Goal: Task Accomplishment & Management: Use online tool/utility

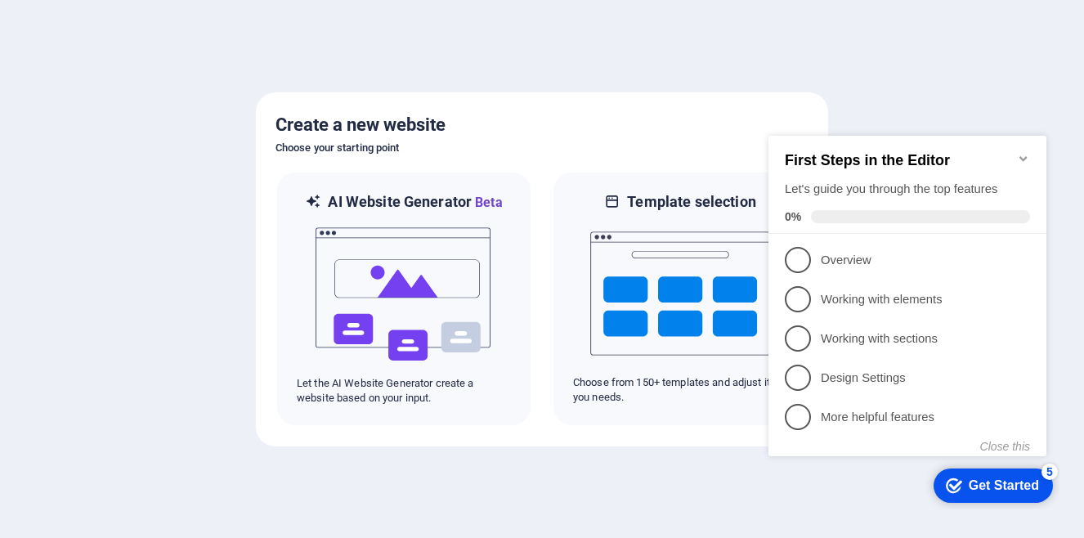
click at [1028, 152] on icon "Minimize checklist" at bounding box center [1023, 158] width 13 height 13
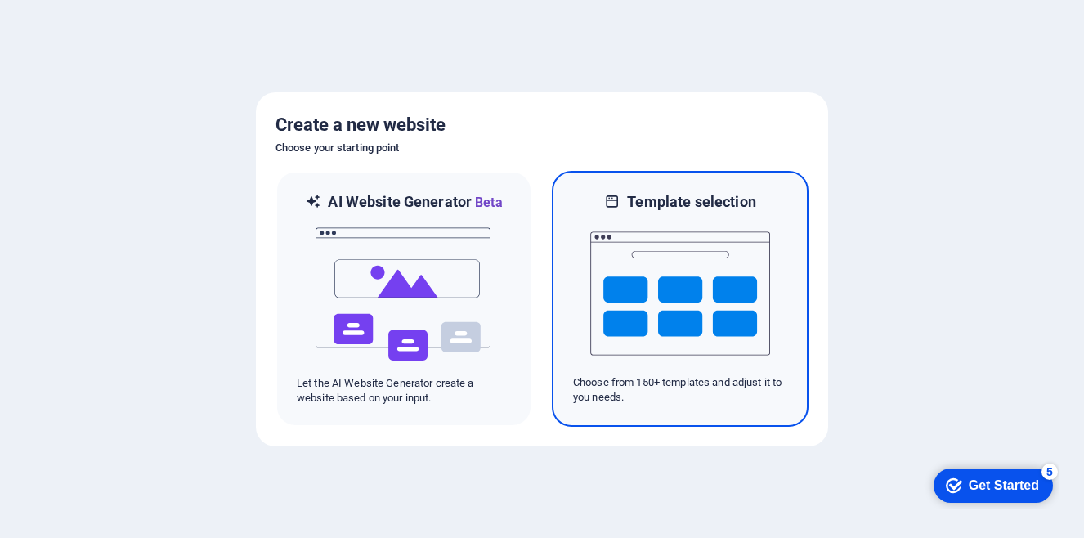
click at [661, 322] on img at bounding box center [680, 293] width 180 height 163
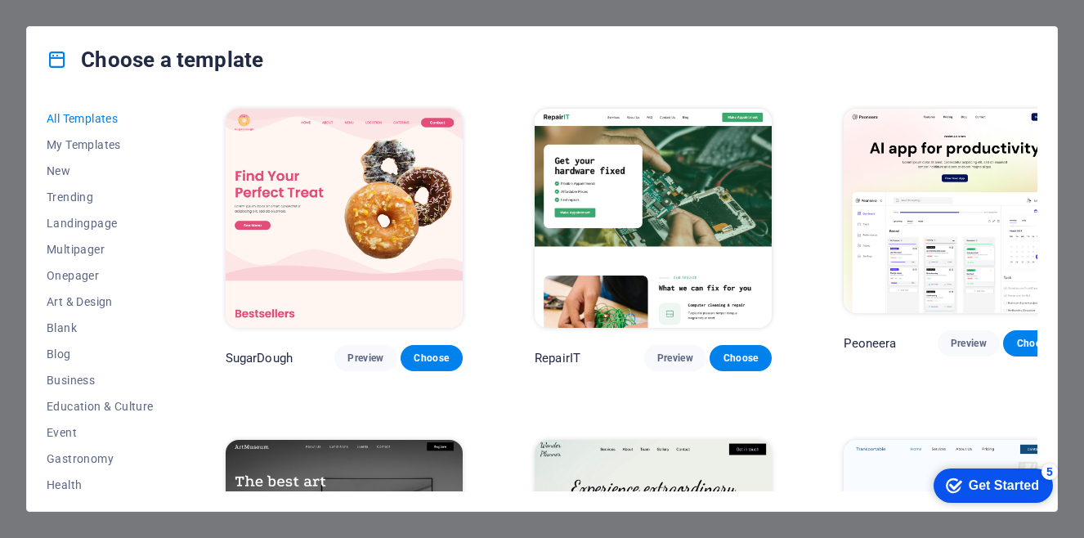
click at [338, 173] on img at bounding box center [344, 218] width 237 height 219
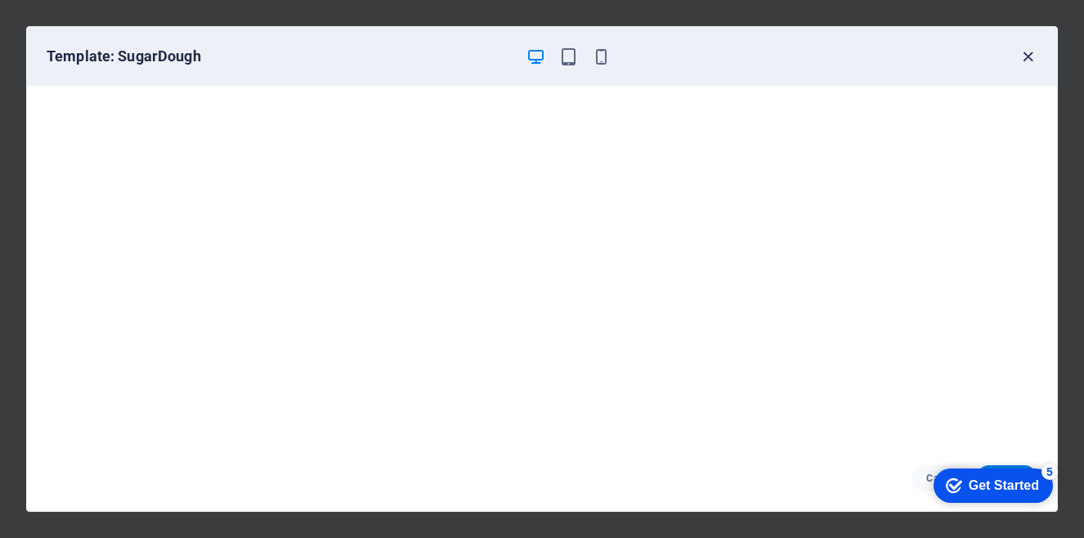
click at [1022, 56] on icon "button" at bounding box center [1027, 56] width 19 height 19
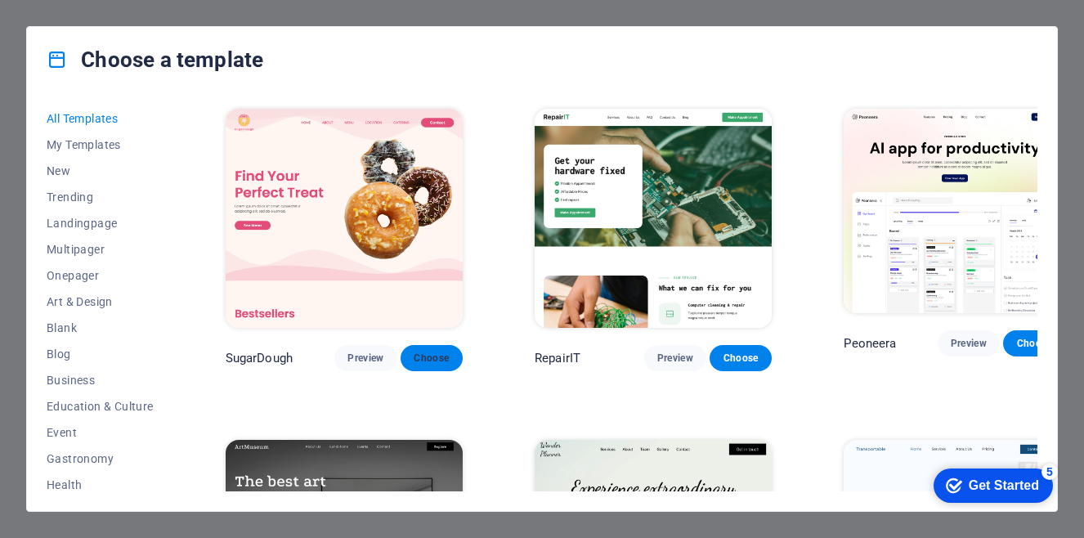
click at [416, 351] on span "Choose" at bounding box center [432, 357] width 36 height 13
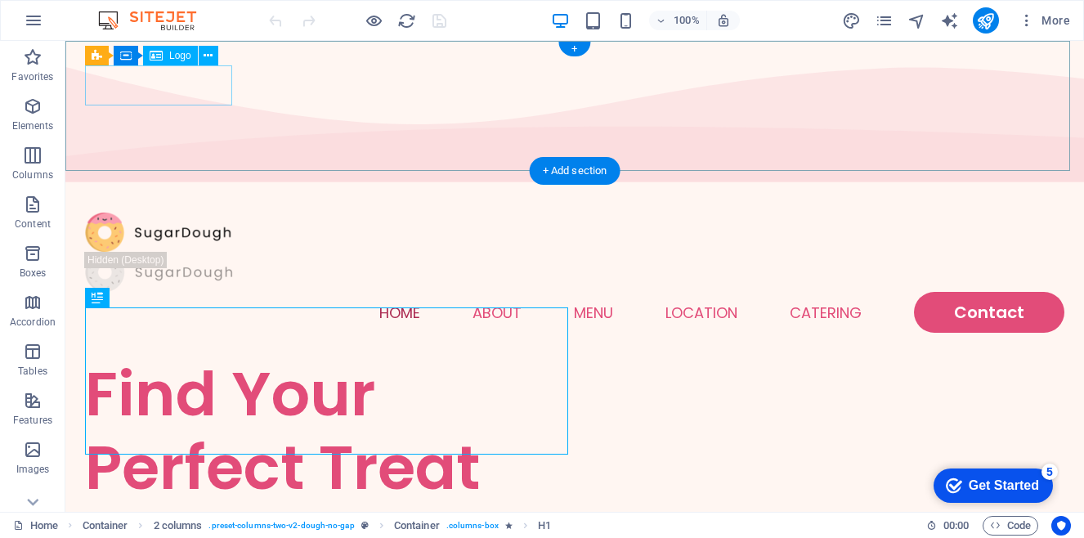
click at [205, 212] on div at bounding box center [574, 232] width 979 height 40
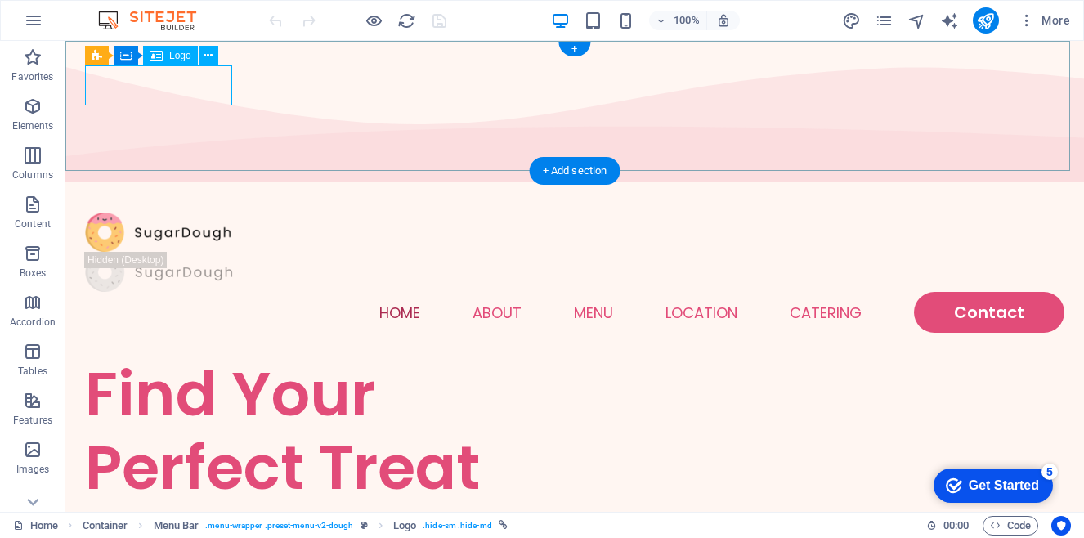
click at [200, 212] on div at bounding box center [574, 232] width 979 height 40
select select "px"
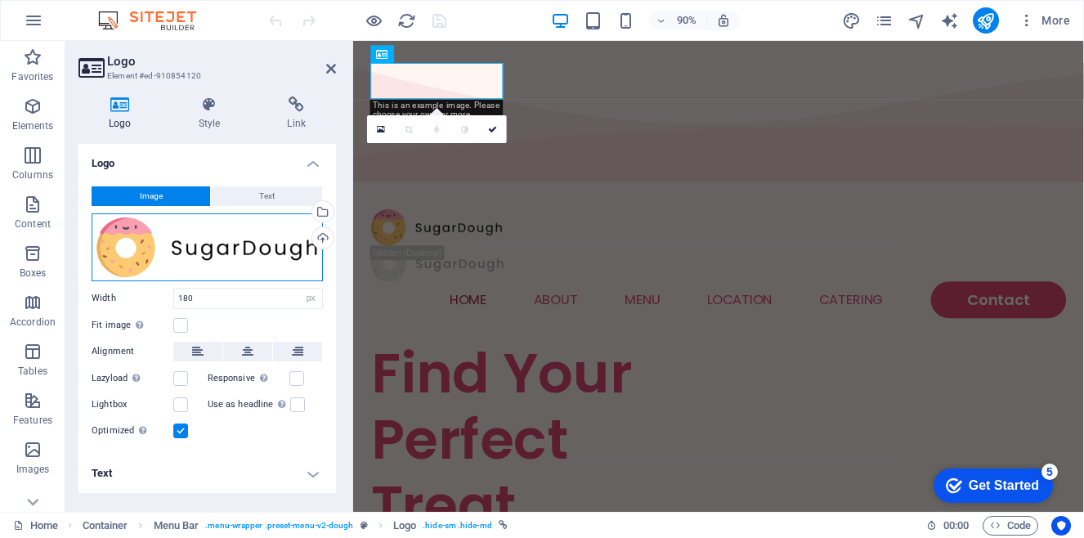
click at [270, 251] on div "Drag files here, click to choose files or select files from Files or our free s…" at bounding box center [207, 247] width 231 height 68
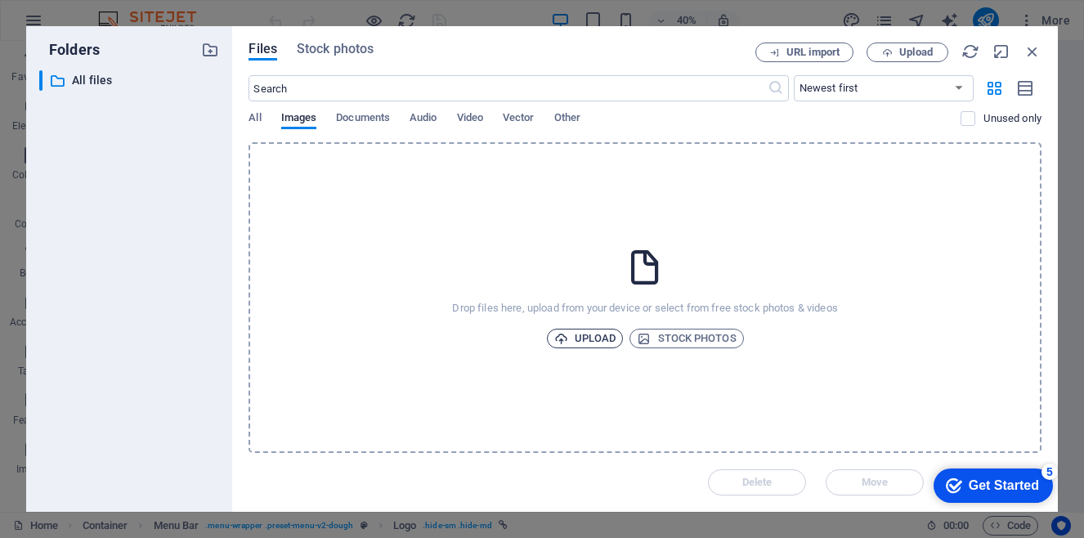
click at [590, 338] on span "Upload" at bounding box center [585, 339] width 62 height 20
click at [1037, 51] on icon "button" at bounding box center [1032, 51] width 18 height 18
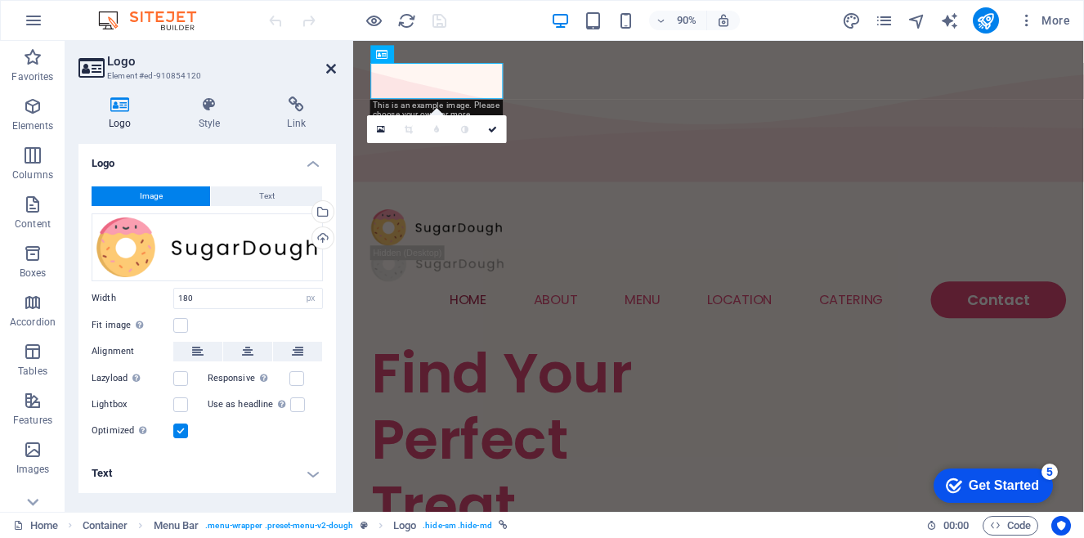
click at [329, 70] on icon at bounding box center [331, 68] width 10 height 13
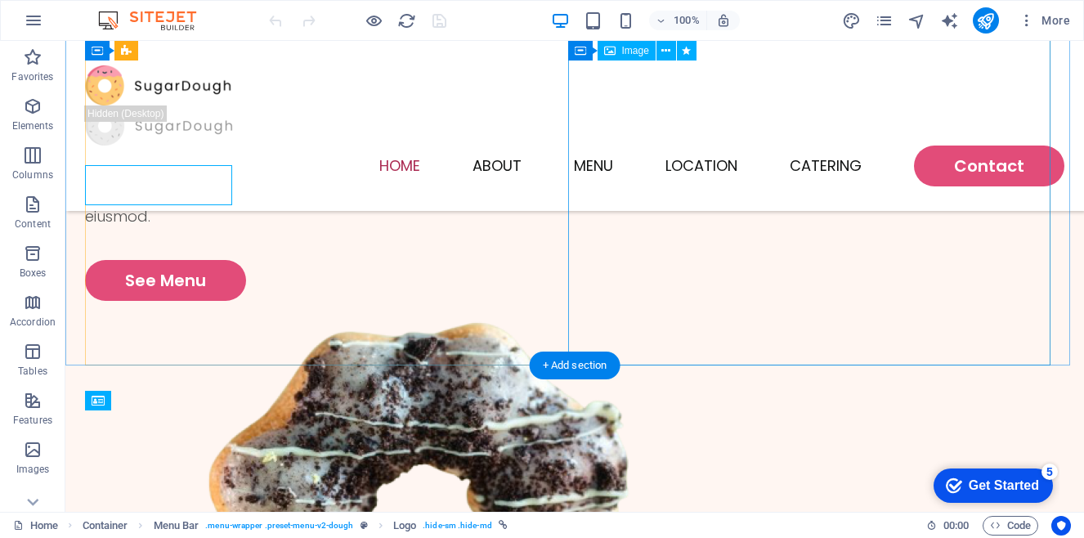
scroll to position [163, 0]
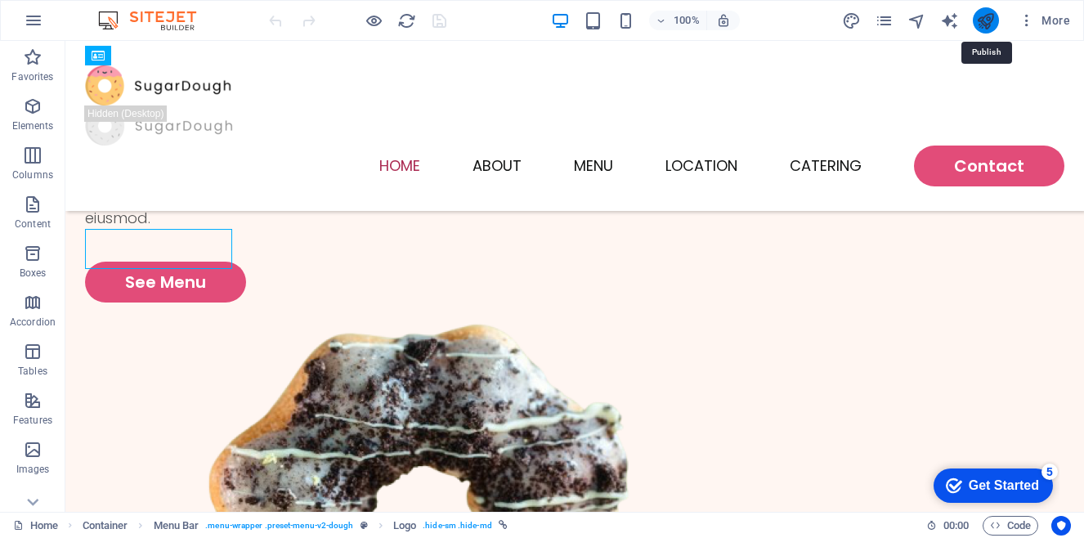
click at [995, 20] on icon "publish" at bounding box center [985, 20] width 19 height 19
